Goal: Transaction & Acquisition: Book appointment/travel/reservation

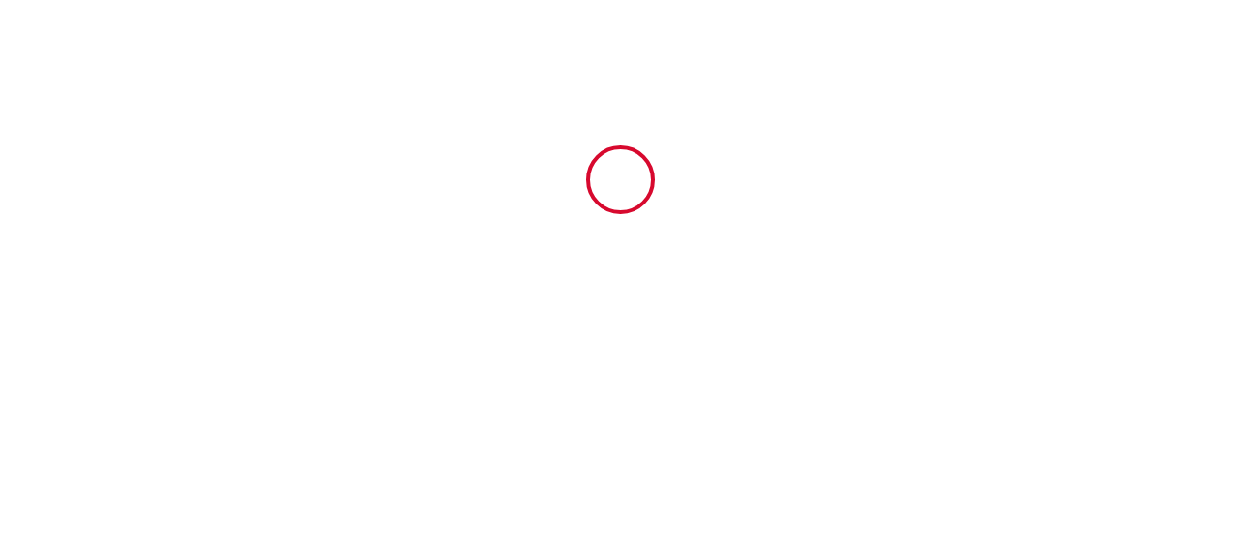
type input "6673739"
type input "Versailles Un Séjour à Part"
type input "[STREET_ADDRESS][PERSON_NAME]"
type input "57050"
type input "Longeville les Metz"
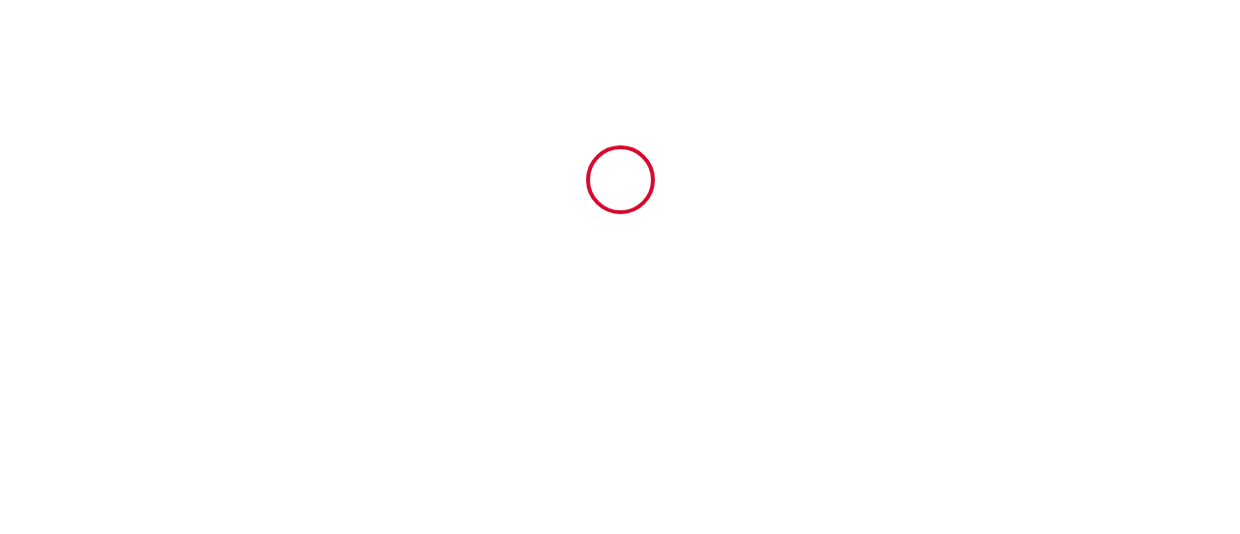
type input "[GEOGRAPHIC_DATA]"
type input "[DATE]"
type input "2"
type input "0"
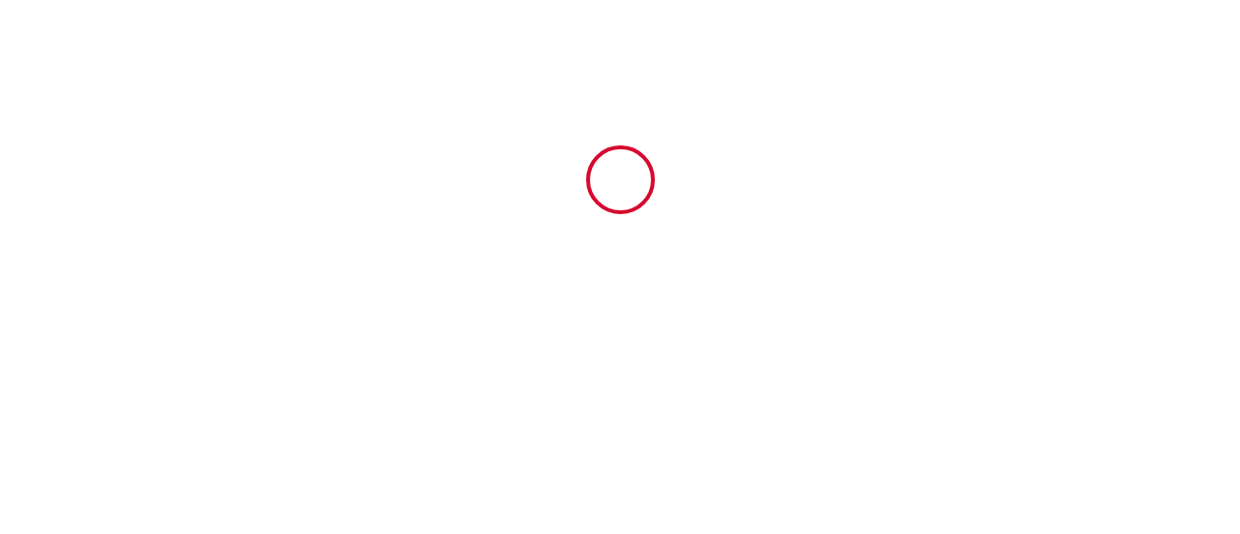
type input "300"
type input "565.6"
type input "sabine"
type input "societe TAN Rochefolle Di Vincenzo"
type input "France"
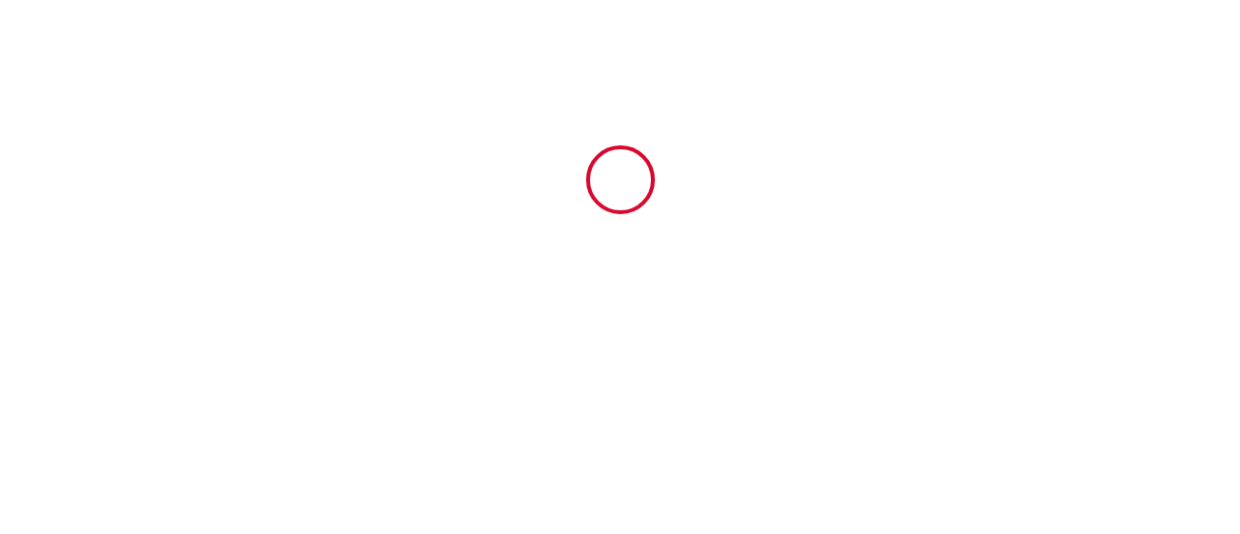
type input "s.rochefolle@gmail.com"
type input "Tommy"
type input "van Vulpen"
type input "Herikerbergweg 3"
type input "1101 CN"
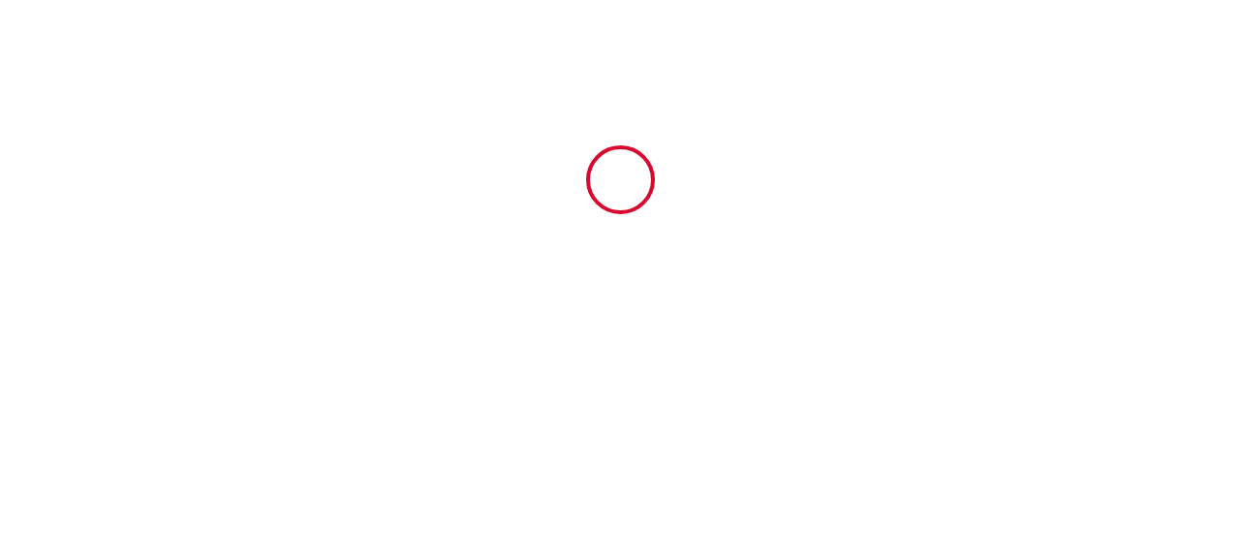
type input "Amsterdam"
type input "tvulpe.365896@guest.booking.com"
type input "+31 6 58069323"
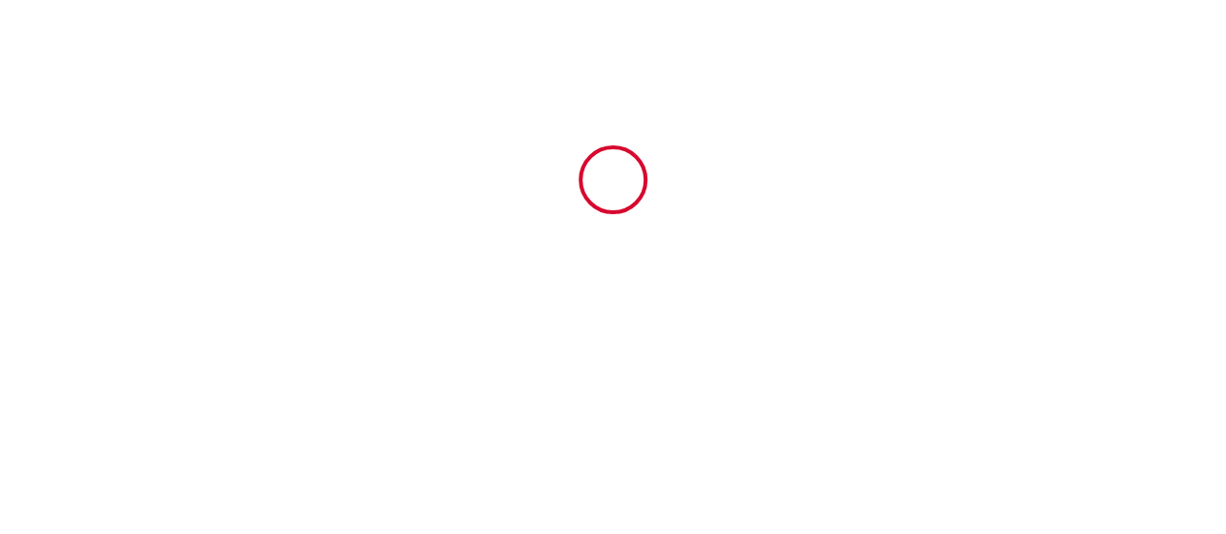
select select "NL"
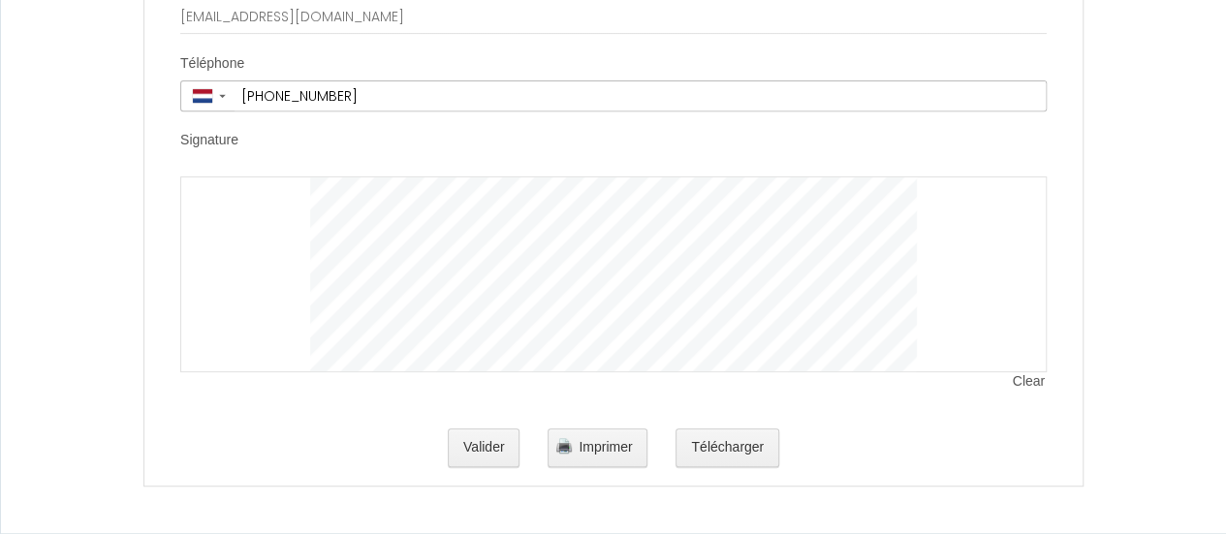
scroll to position [4064, 0]
click at [1036, 387] on span "Clear" at bounding box center [1030, 381] width 34 height 19
click at [443, 241] on div at bounding box center [613, 274] width 866 height 196
click at [295, 250] on div at bounding box center [613, 274] width 866 height 196
click at [1028, 382] on span "Clear" at bounding box center [1030, 381] width 34 height 19
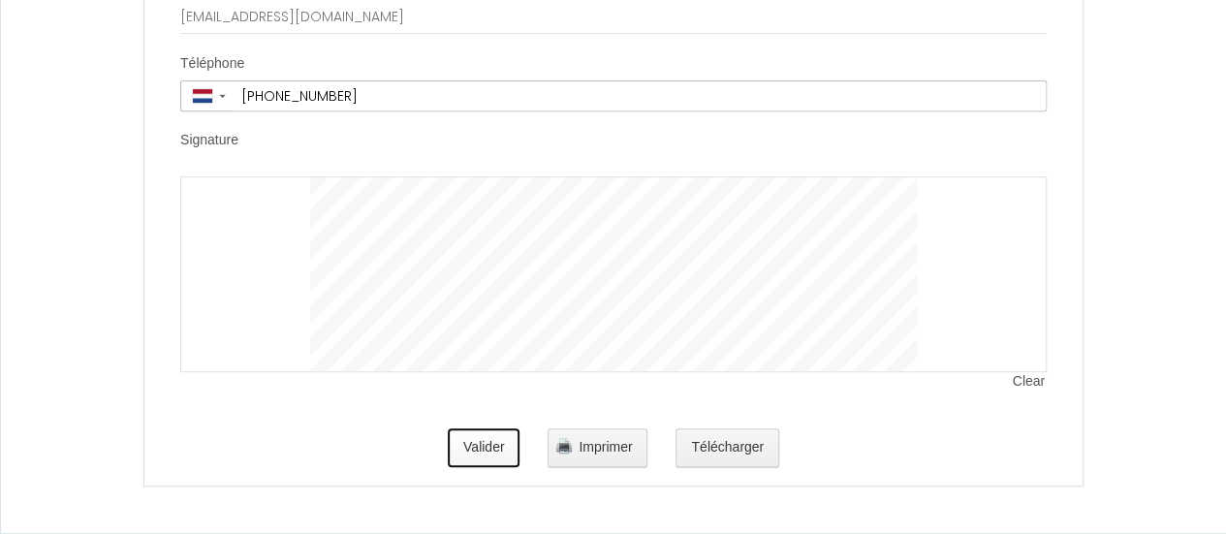
click at [499, 454] on button "Valider" at bounding box center [484, 447] width 73 height 39
click at [473, 457] on button "Valider" at bounding box center [484, 447] width 73 height 39
click at [463, 449] on button "Valider" at bounding box center [484, 447] width 73 height 39
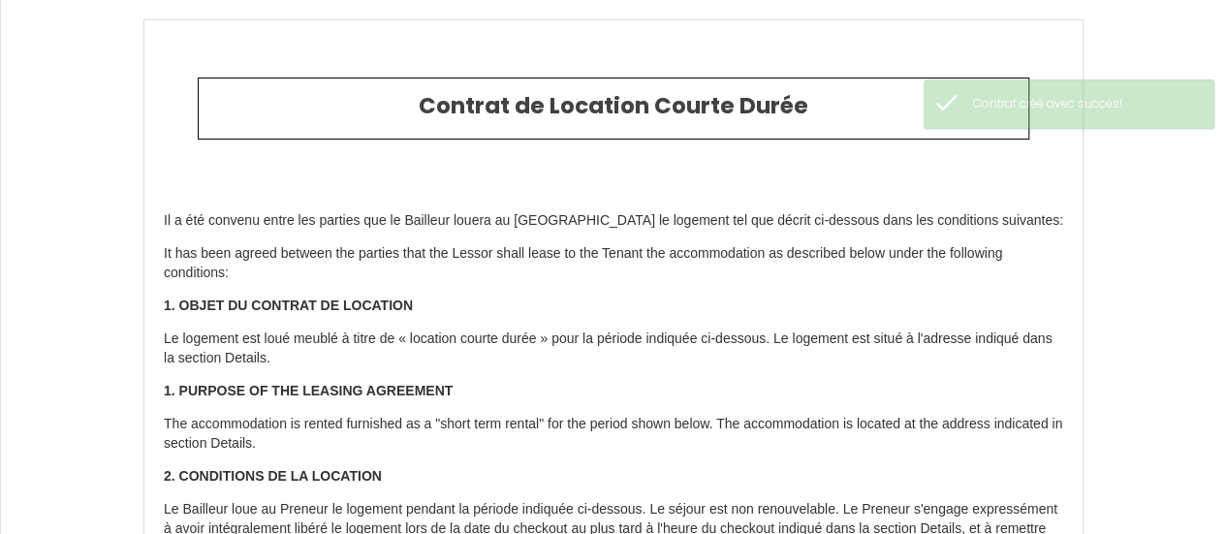
type input "24.6"
type input "30"
type input "492"
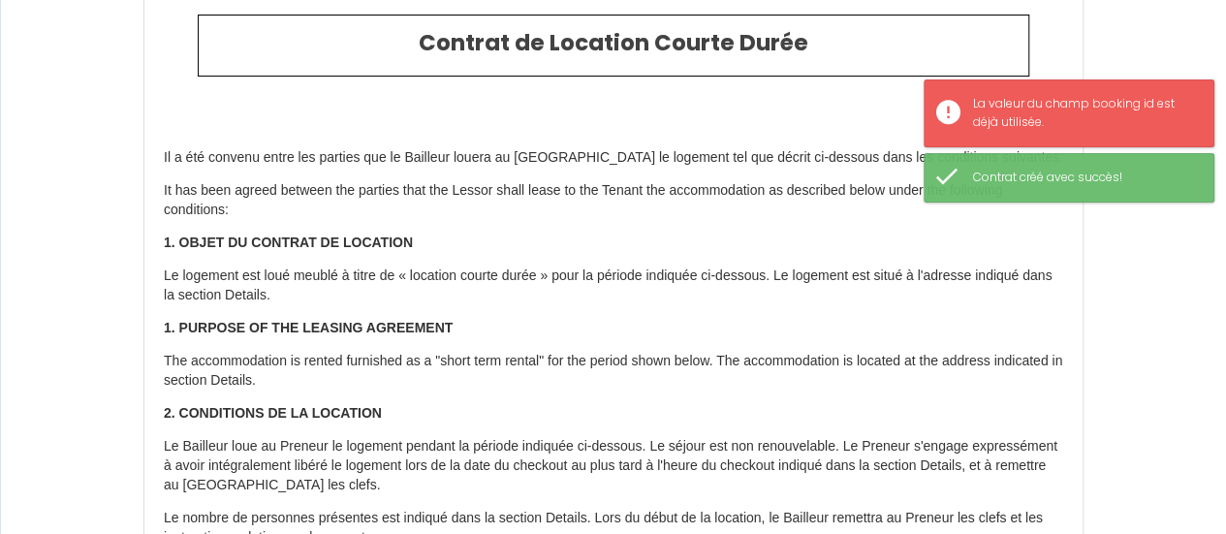
scroll to position [65, 0]
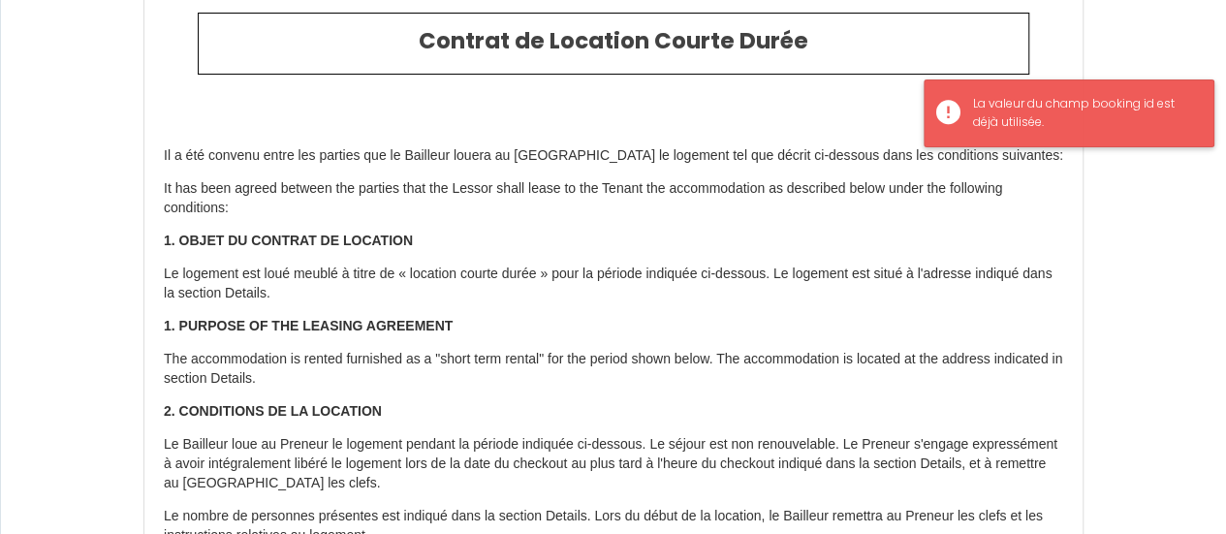
click at [1048, 112] on div "La valeur du champ booking id est déjà utilisée." at bounding box center [1083, 113] width 221 height 37
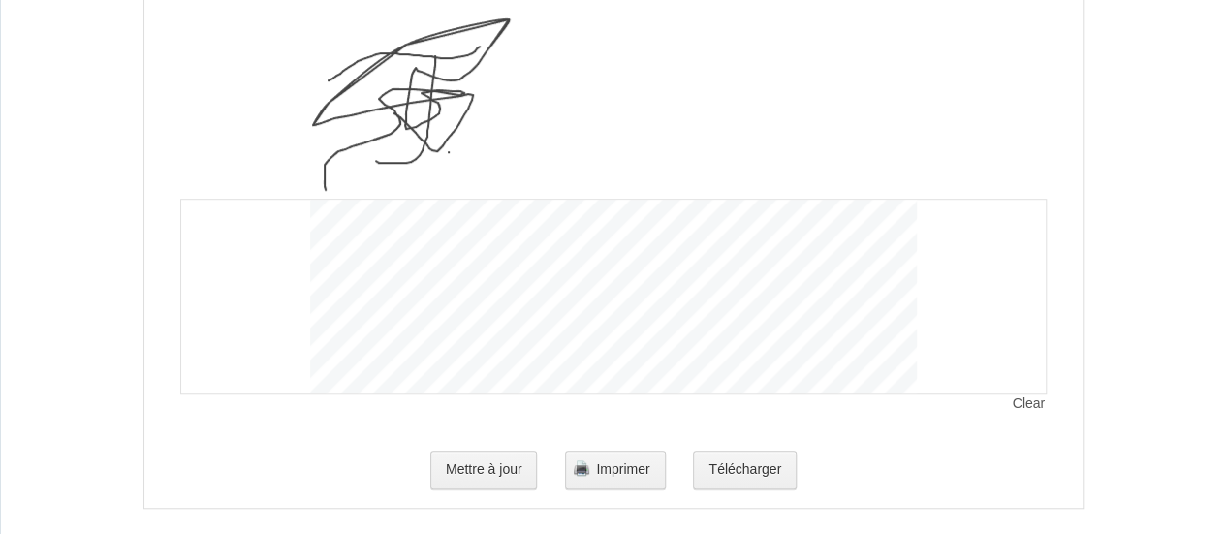
scroll to position [4219, 0]
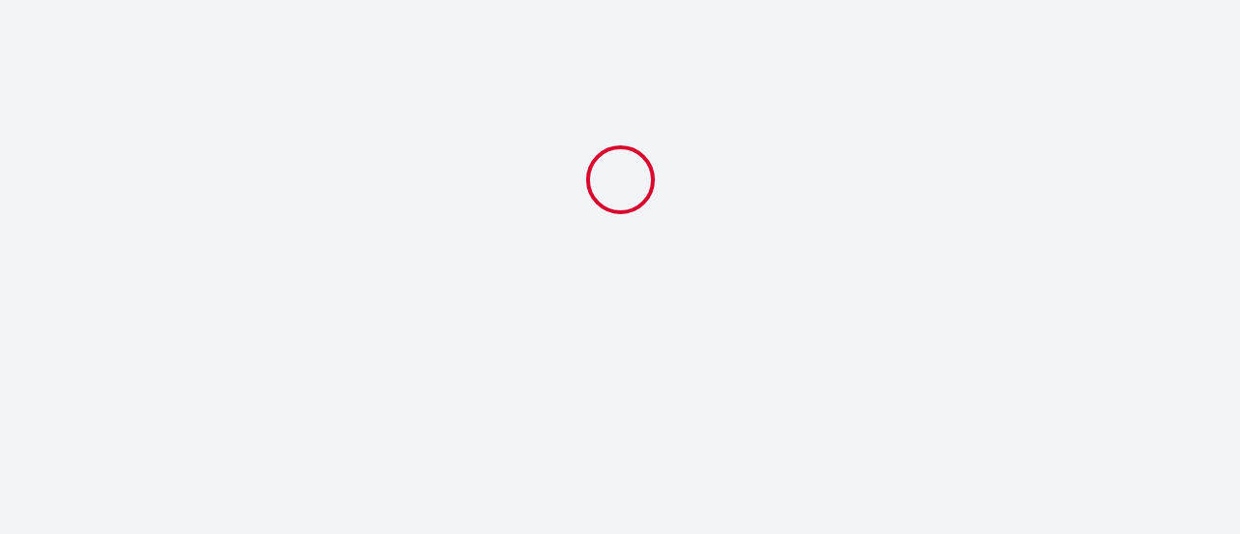
select select
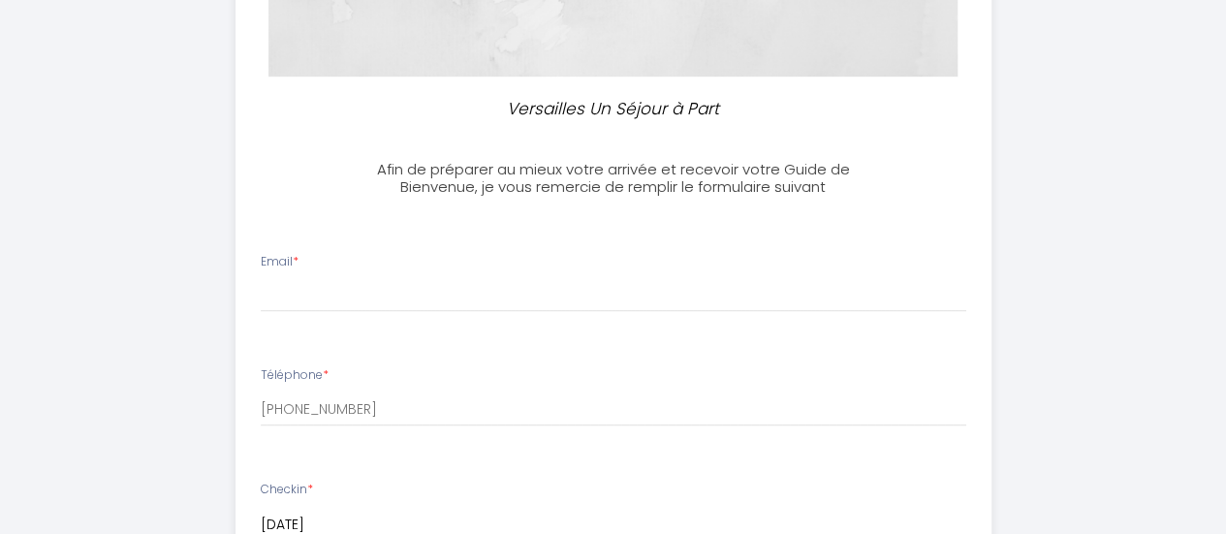
scroll to position [430, 0]
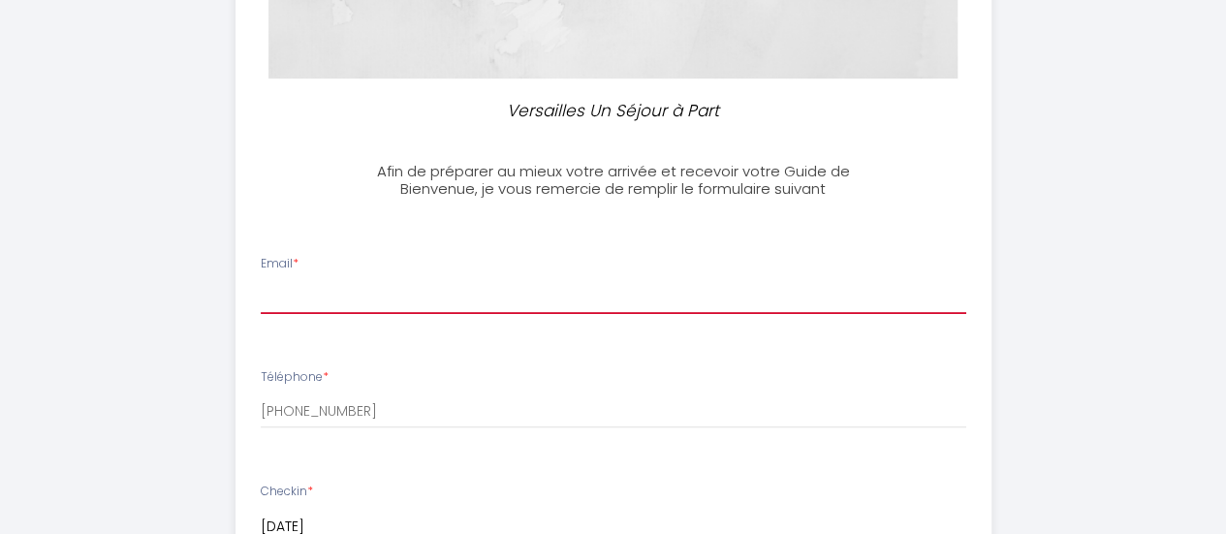
click at [483, 294] on input "Email *" at bounding box center [613, 296] width 705 height 35
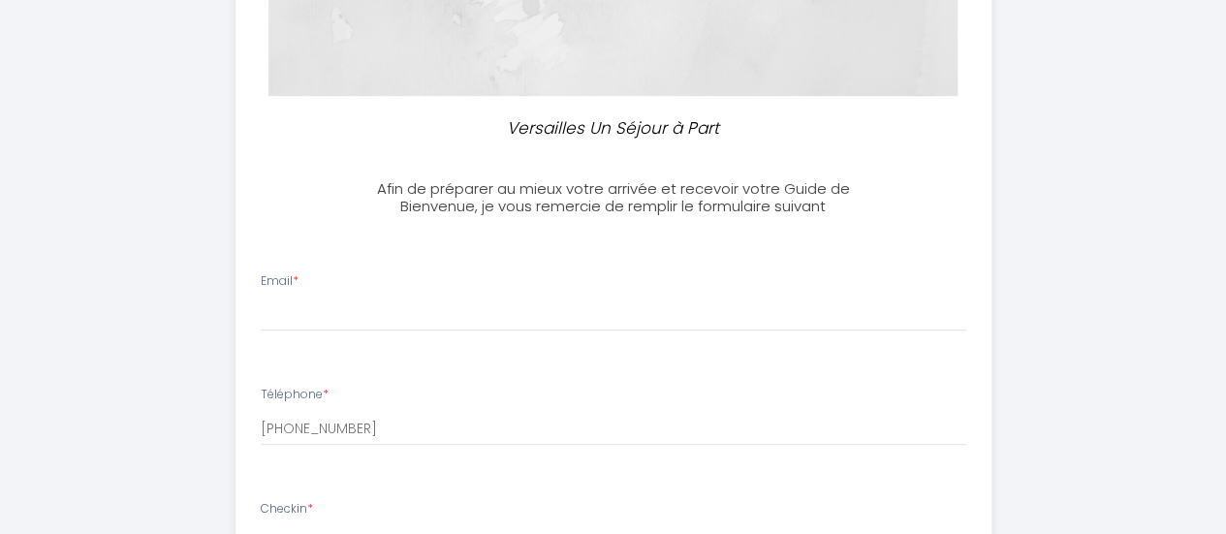
scroll to position [415, 0]
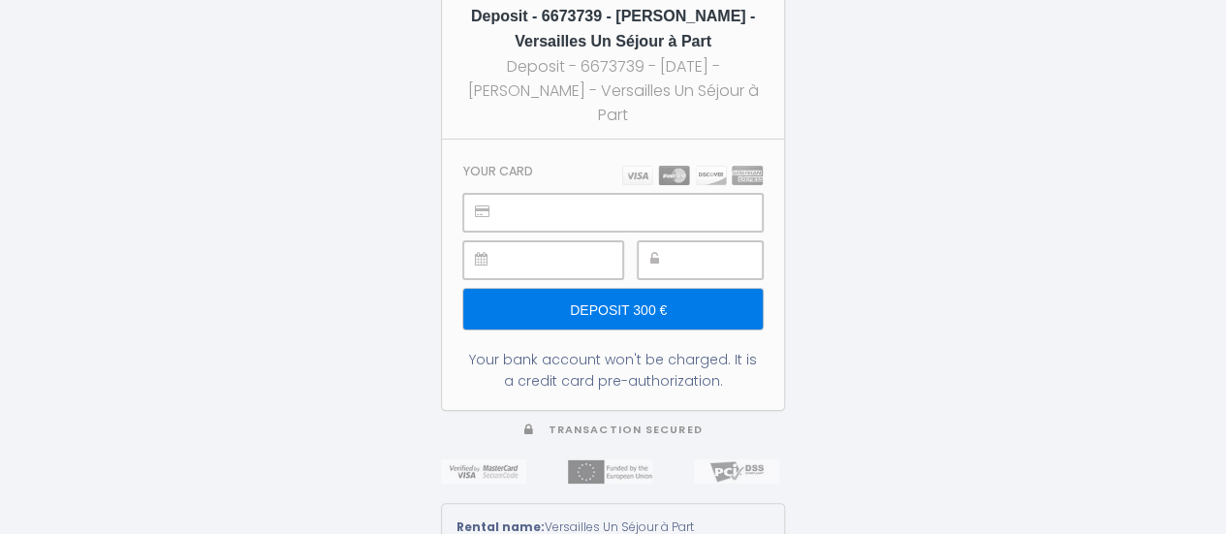
click at [475, 156] on section "Your card Deposit 300 € Your bank account won't be charged. It is a credit card…" at bounding box center [613, 275] width 342 height 270
click at [864, 280] on div "300 € Deposit - 6673739 - Tommy van Vulpen - Versailles Un Séjour à Part Deposi…" at bounding box center [613, 267] width 1226 height 534
drag, startPoint x: 715, startPoint y: 150, endPoint x: 711, endPoint y: 237, distance: 87.3
click at [711, 237] on section "Your card Deposit 300 € Your bank account won't be charged. It is a credit card…" at bounding box center [613, 275] width 342 height 270
click at [831, 209] on div "300 € Deposit - 6673739 - Tommy van Vulpen - Versailles Un Séjour à Part Deposi…" at bounding box center [613, 267] width 1226 height 534
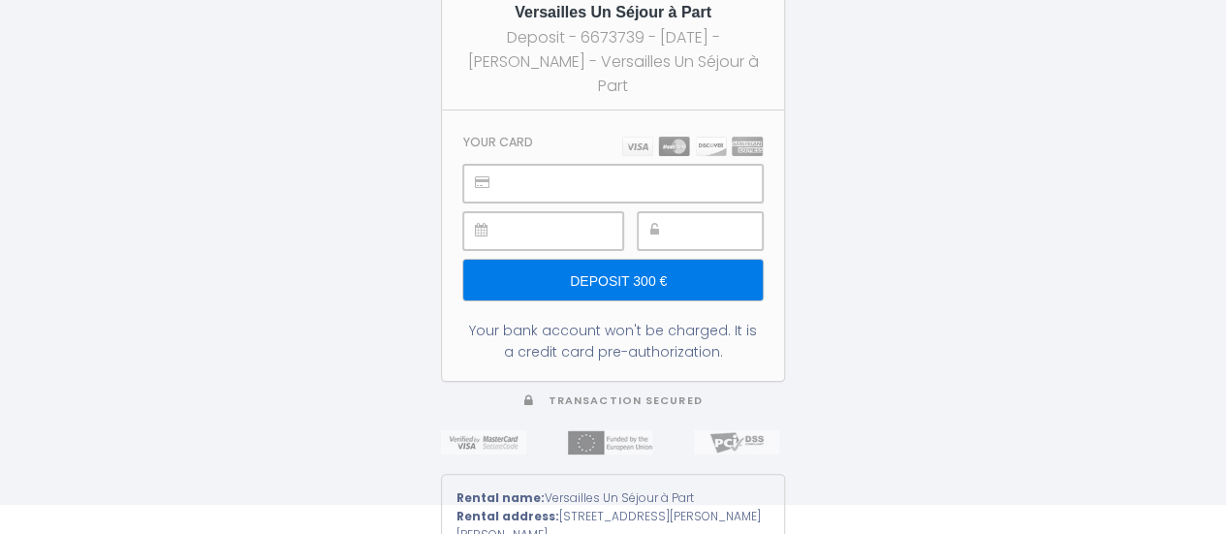
scroll to position [27, 0]
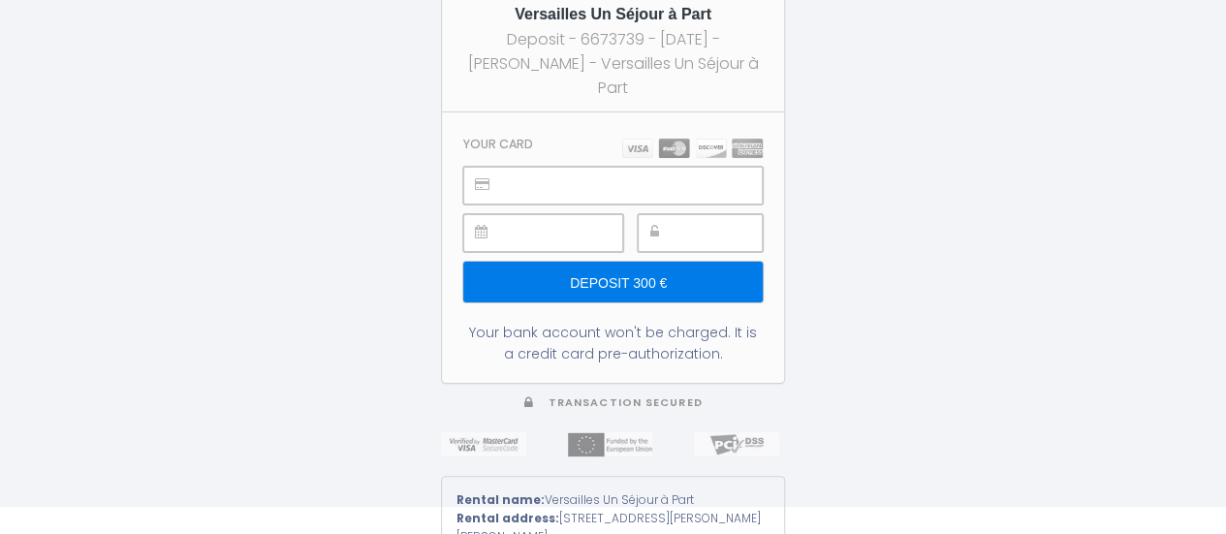
click at [534, 282] on input "Deposit 300 €" at bounding box center [612, 282] width 299 height 41
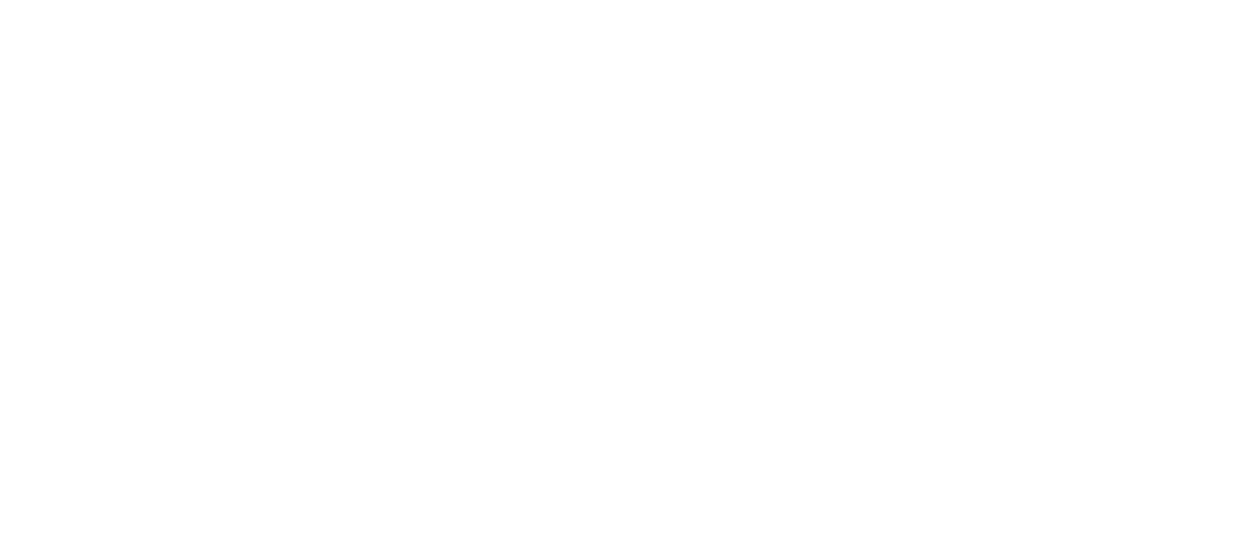
scroll to position [0, 0]
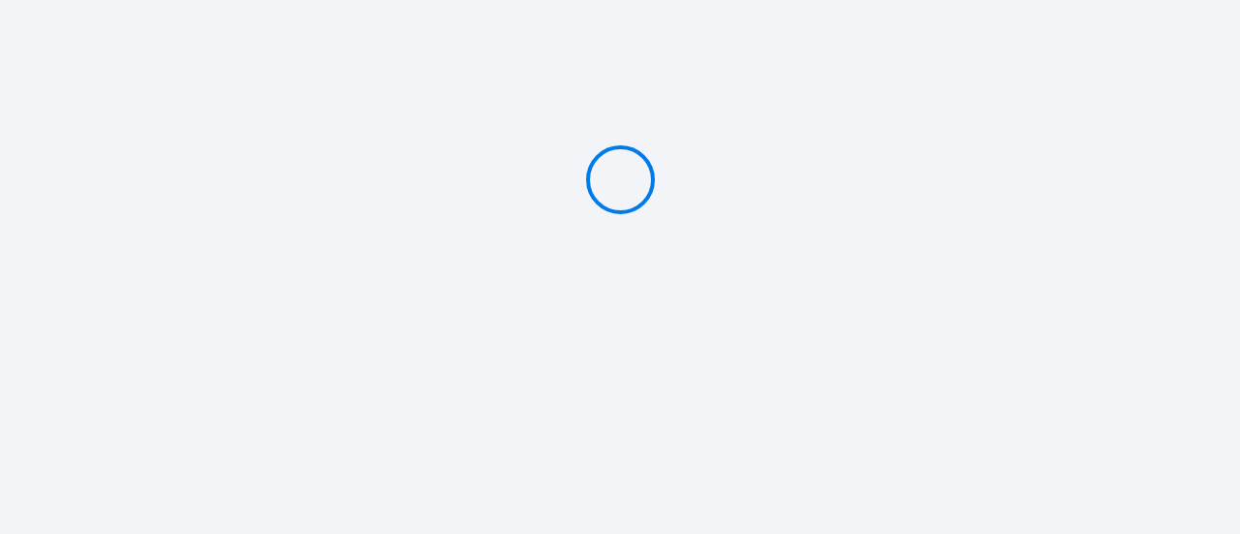
type input "Deposit 300 €"
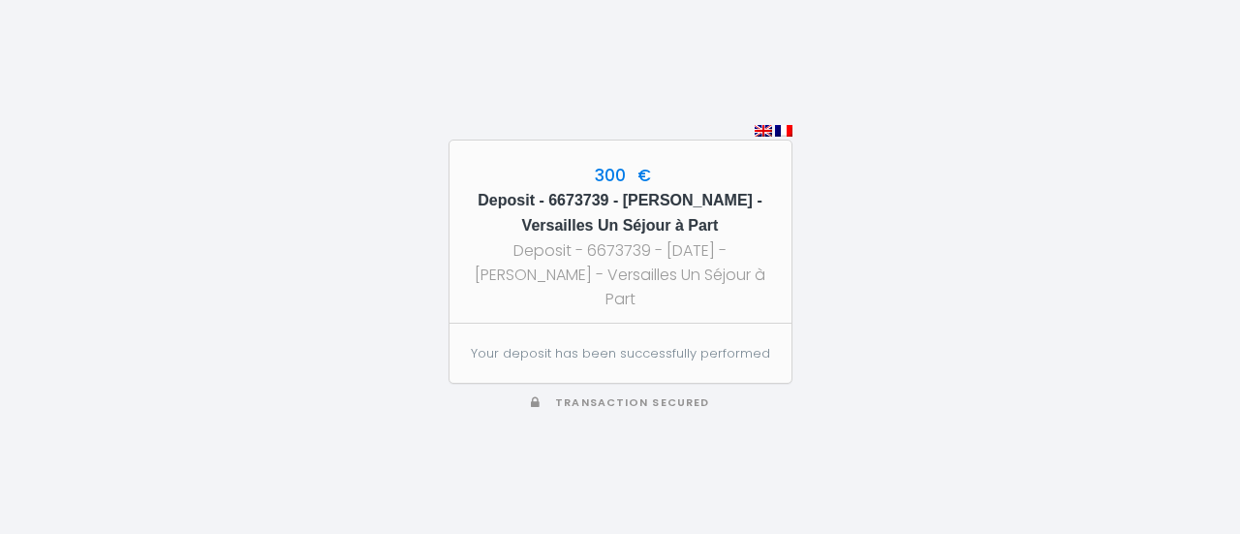
click at [701, 253] on div "Deposit - 6673739 - 2025-09-08 - Tommy van Vulpen - Versailles Un Séjour à Part" at bounding box center [620, 274] width 307 height 73
